Goal: Task Accomplishment & Management: Use online tool/utility

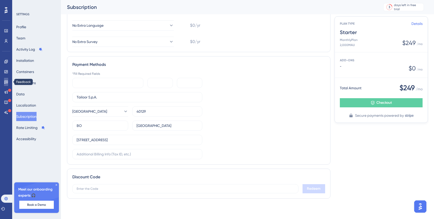
click at [8, 81] on icon at bounding box center [6, 81] width 4 height 3
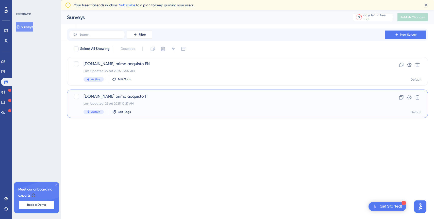
click at [232, 106] on div "[DOMAIN_NAME] primo acquisto IT Last Updated: [DATE] 10:27 AM Active Edit Tags" at bounding box center [227, 103] width 287 height 21
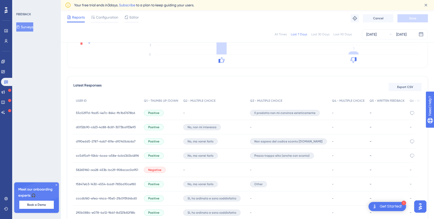
scroll to position [116, 0]
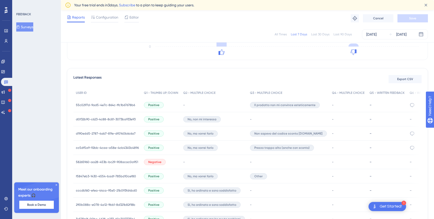
scroll to position [116, 0]
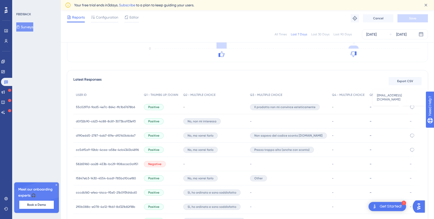
click at [410, 108] on icon at bounding box center [412, 106] width 5 height 5
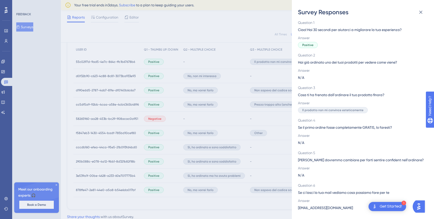
scroll to position [172, 0]
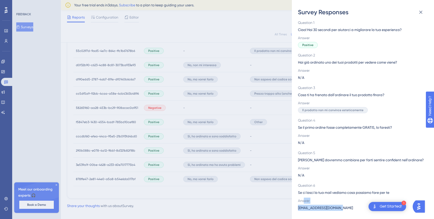
drag, startPoint x: 341, startPoint y: 207, endPoint x: 303, endPoint y: 202, distance: 37.6
click at [303, 202] on div "Answer sam.recipient@gmail.com" at bounding box center [361, 203] width 126 height 13
click at [271, 205] on div "Survey Responses 55c0297d-9ad5-4e7c-864c-ffc1b67678b6 Question 1 Ciao! Hai 30 s…" at bounding box center [217, 109] width 434 height 219
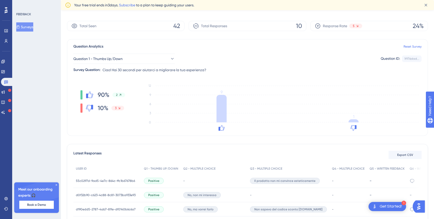
scroll to position [0, 0]
